Goal: Transaction & Acquisition: Obtain resource

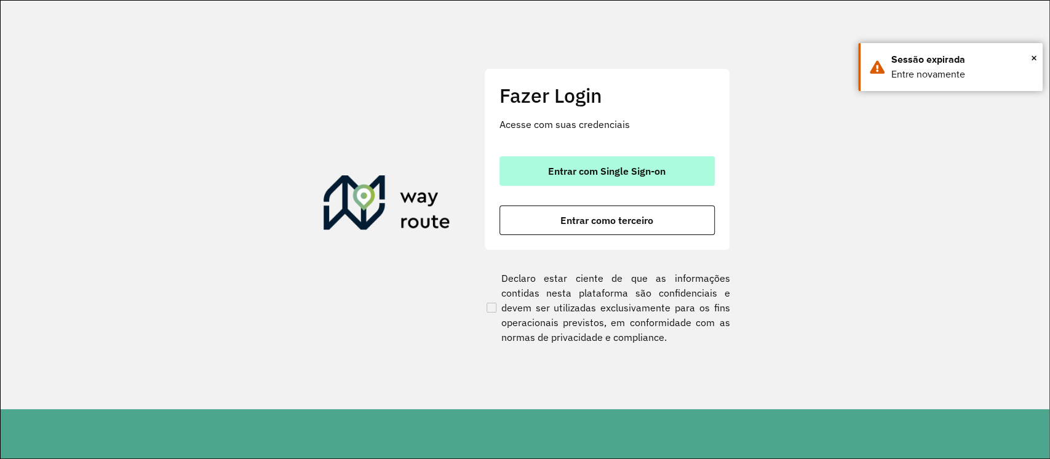
click at [590, 170] on span "Entrar com Single Sign-on" at bounding box center [606, 171] width 117 height 10
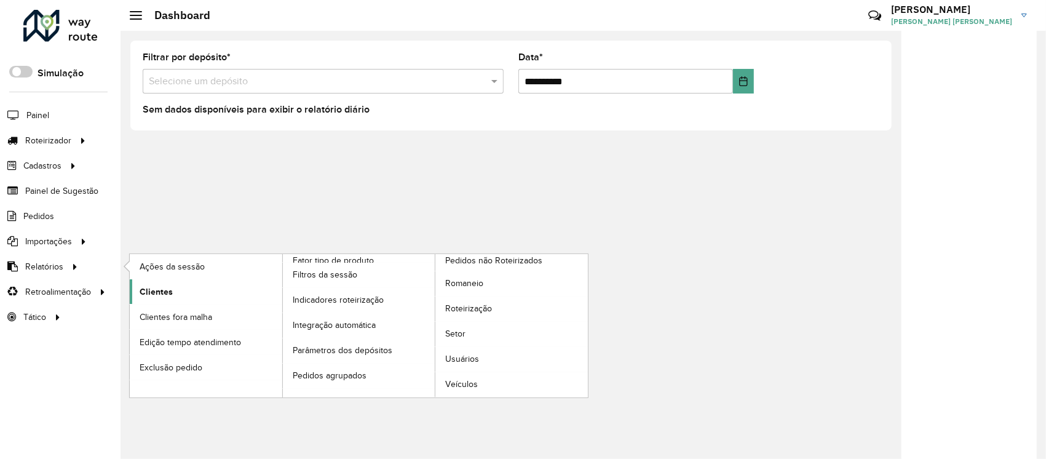
click at [173, 293] on link "Clientes" at bounding box center [206, 291] width 153 height 25
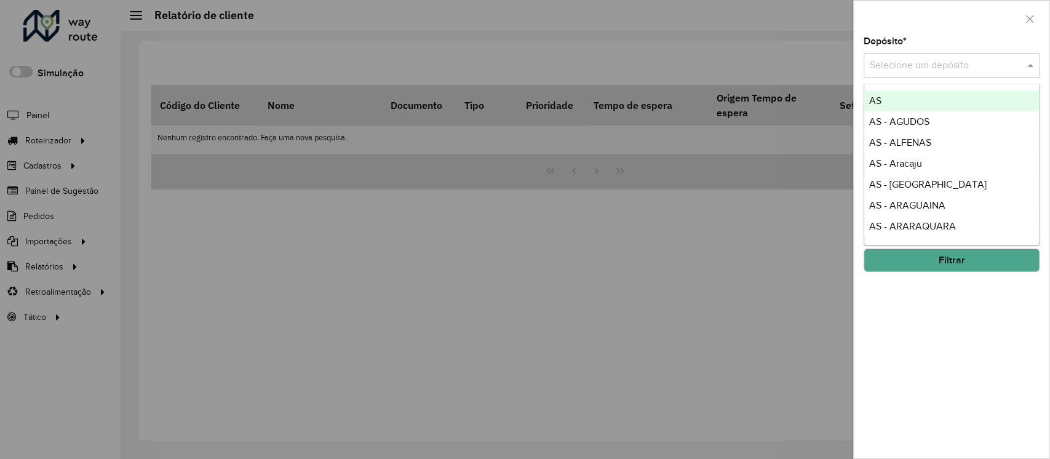
click at [1031, 71] on span at bounding box center [1031, 65] width 15 height 15
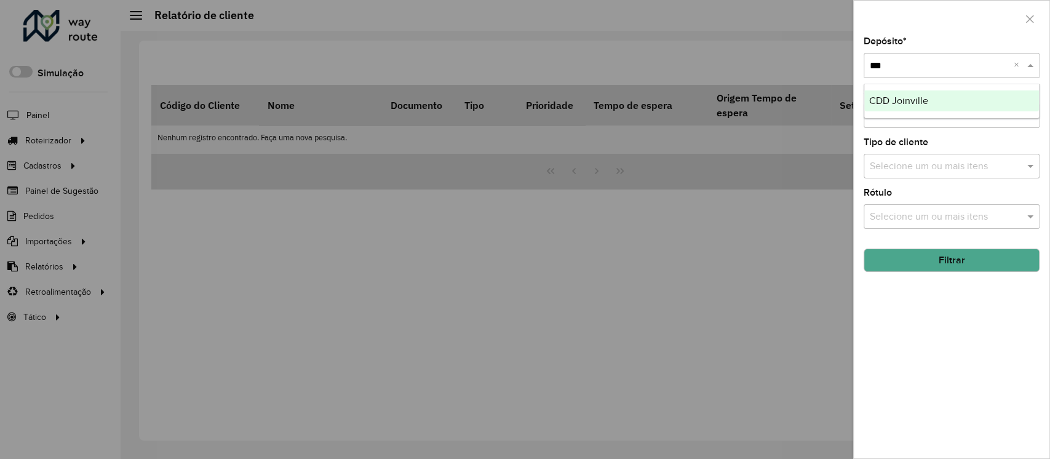
type input "****"
click at [978, 255] on button "Filtrar" at bounding box center [951, 259] width 176 height 23
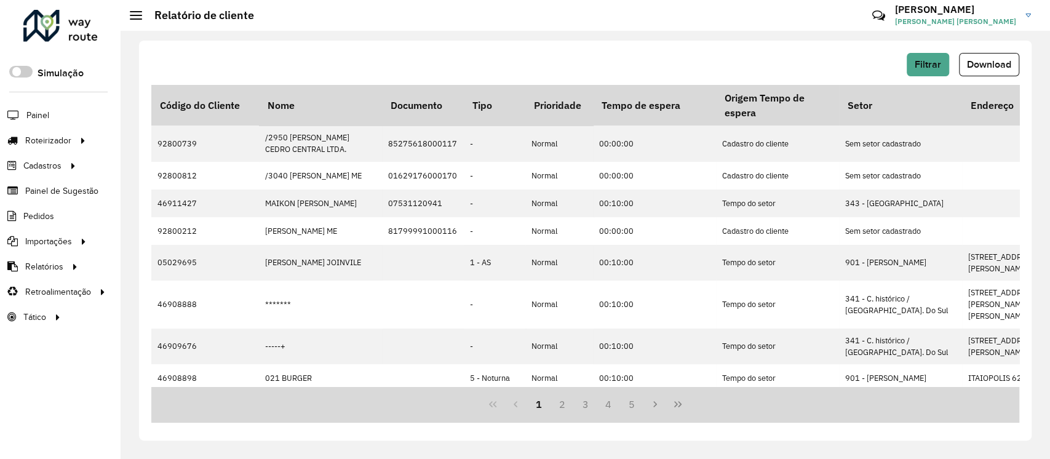
click at [1004, 76] on div "Filtrar Download" at bounding box center [585, 69] width 868 height 32
click at [999, 76] on button "Download" at bounding box center [989, 64] width 60 height 23
